Goal: Transaction & Acquisition: Purchase product/service

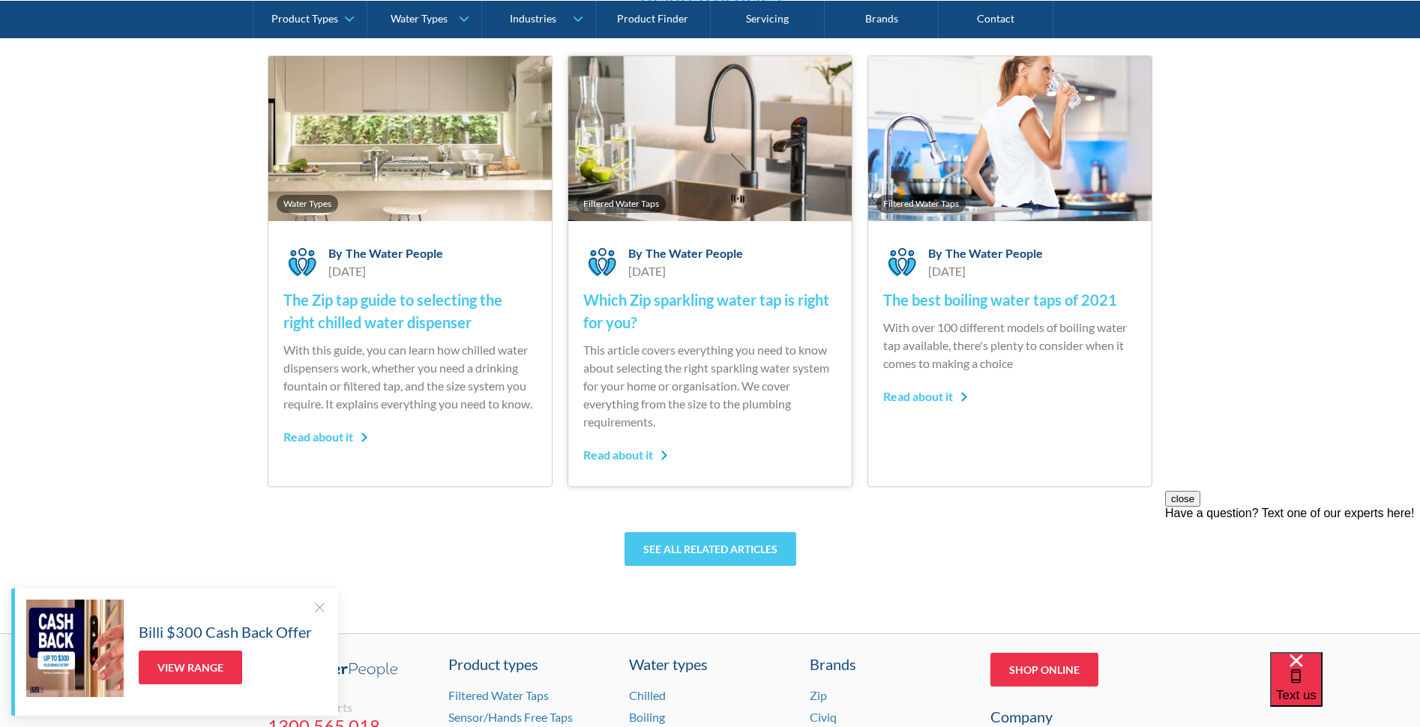
scroll to position [4821, 0]
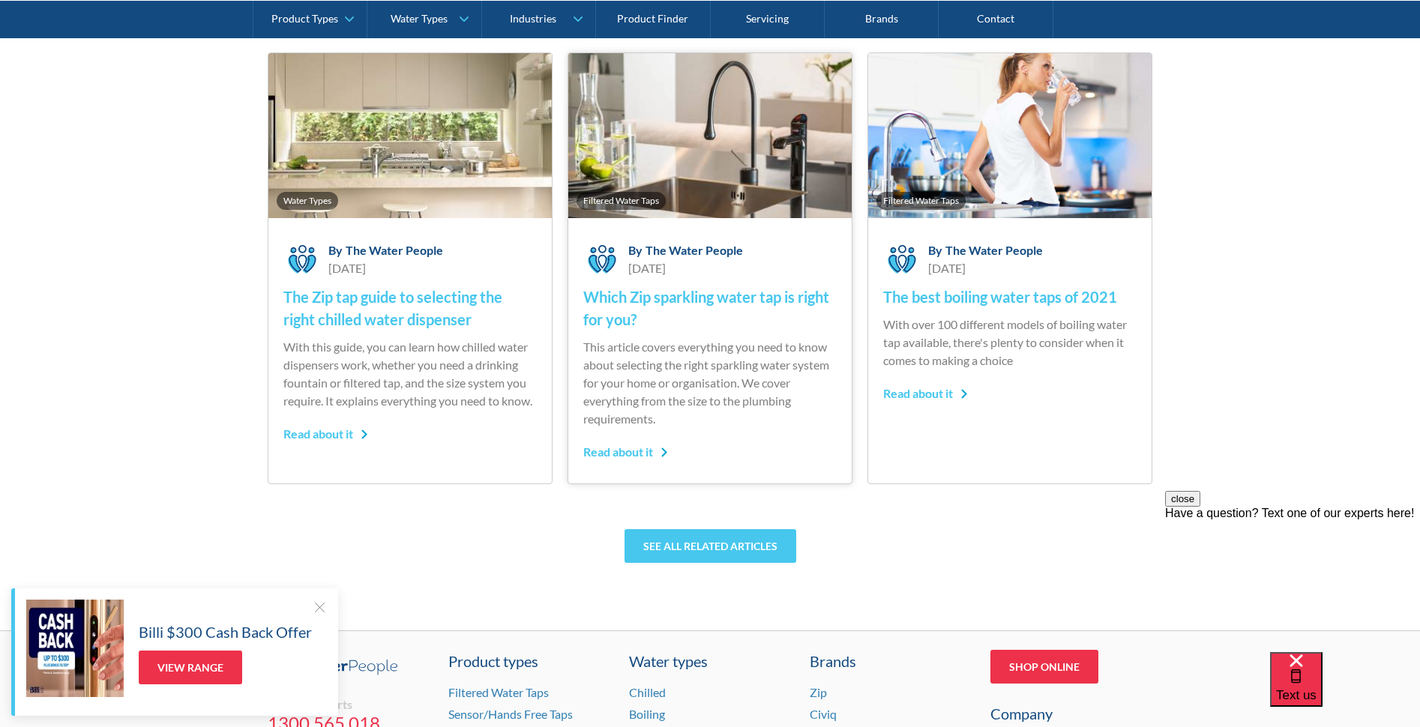
click at [674, 301] on h4 "Which Zip sparkling water tap is right for you?" at bounding box center [709, 308] width 253 height 45
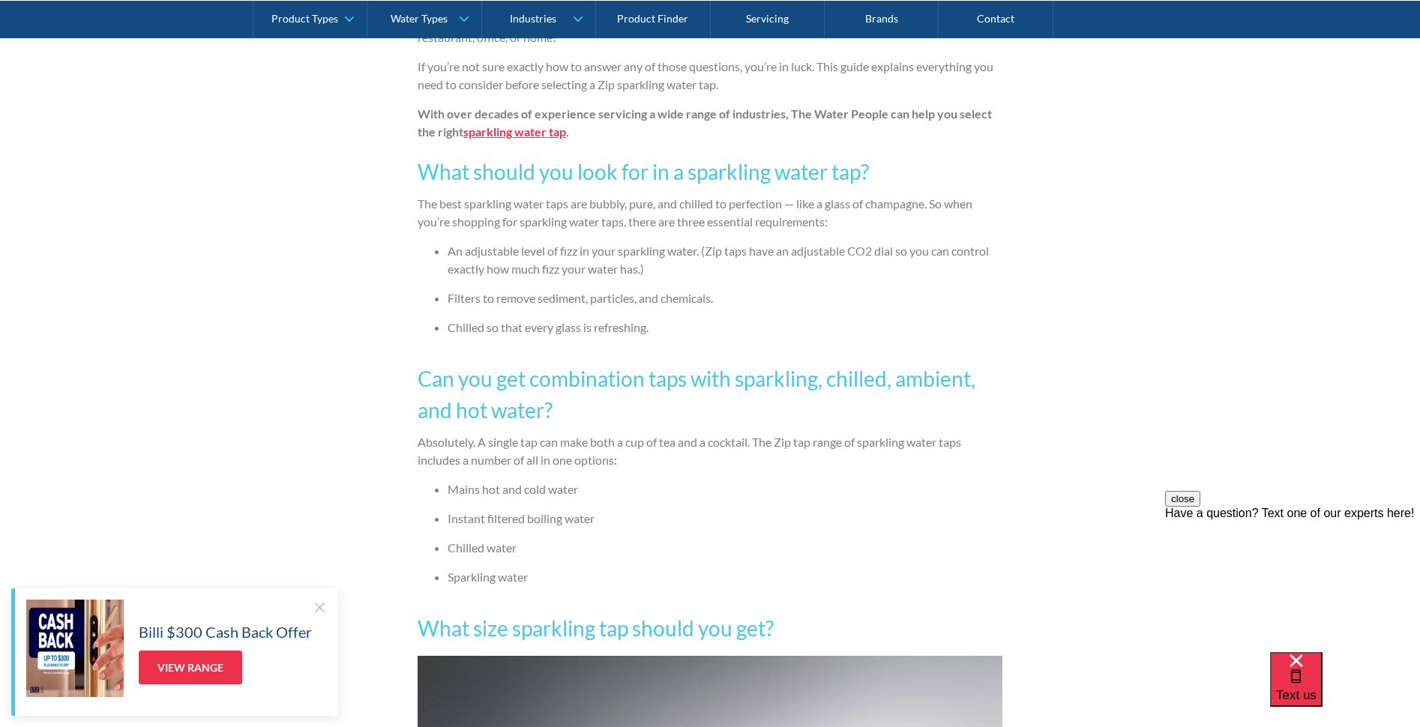
scroll to position [1008, 0]
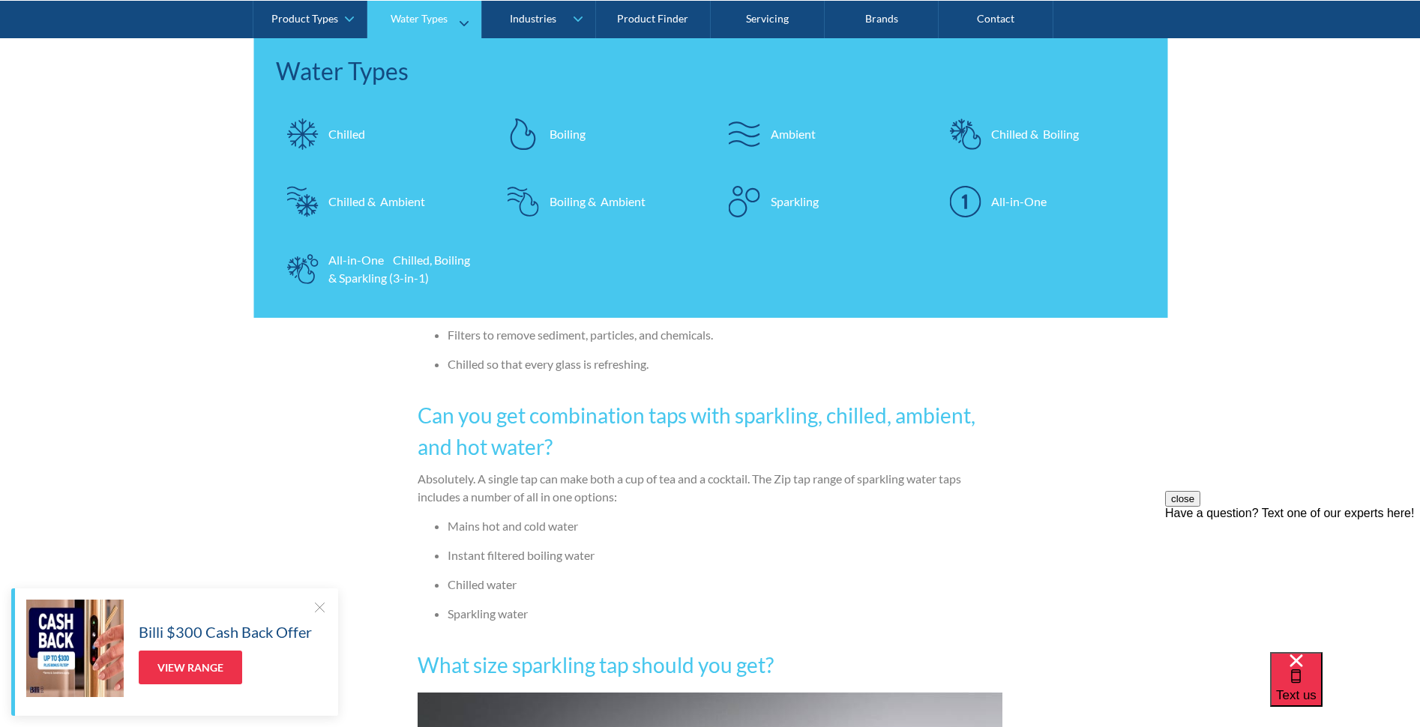
click at [362, 265] on div "All-in-One Chilled, Boiling & Sparkling (3-in-1)" at bounding box center [401, 268] width 146 height 36
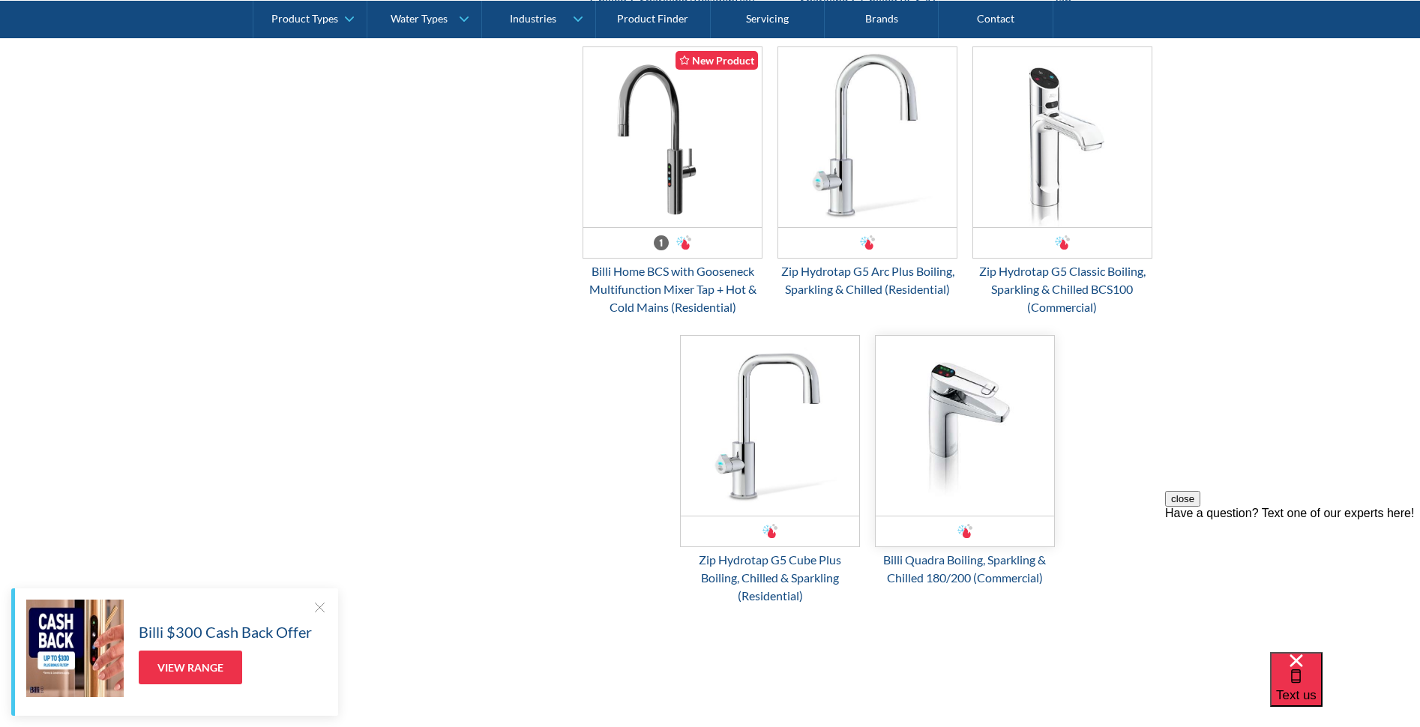
scroll to position [1613, 0]
click at [856, 268] on div "Zip Hydrotap G5 Arc Plus Boiling, Sparkling & Chilled (Residential)" at bounding box center [868, 281] width 180 height 36
